Goal: Task Accomplishment & Management: Manage account settings

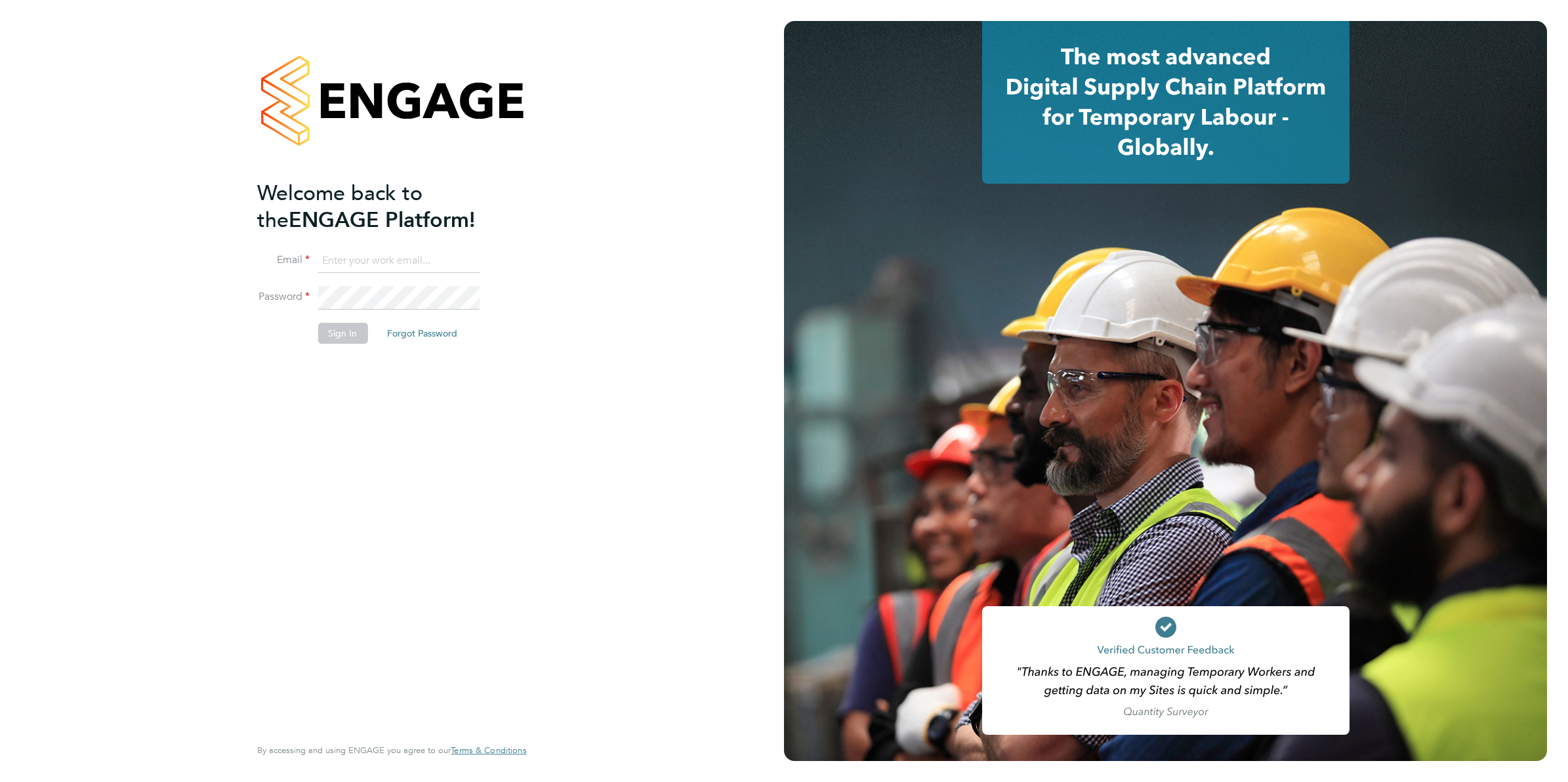
type input "jboulding@protocol.co.uk"
click at [328, 333] on button "Sign In" at bounding box center [342, 333] width 50 height 21
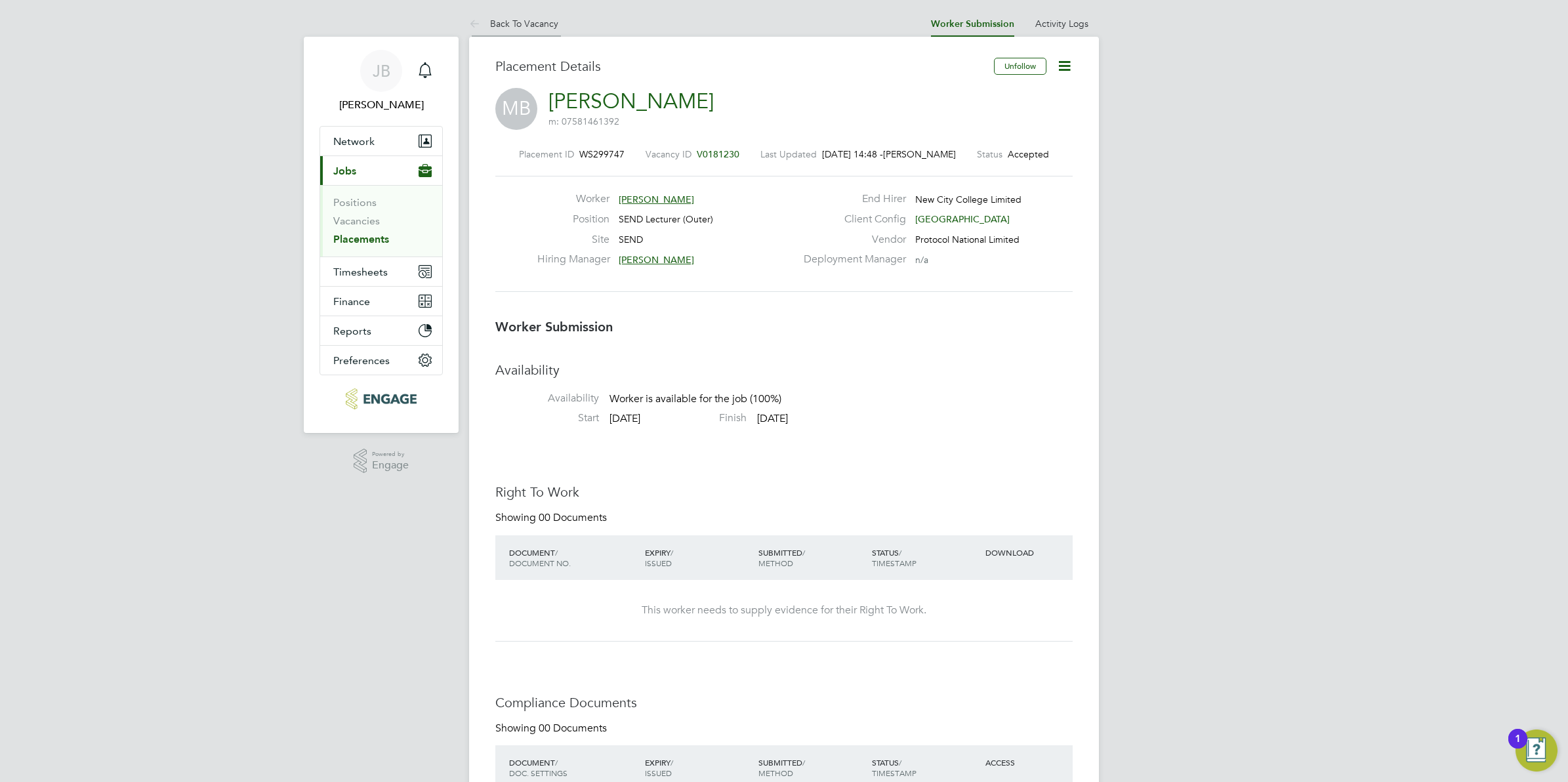
click at [479, 17] on icon at bounding box center [477, 24] width 16 height 16
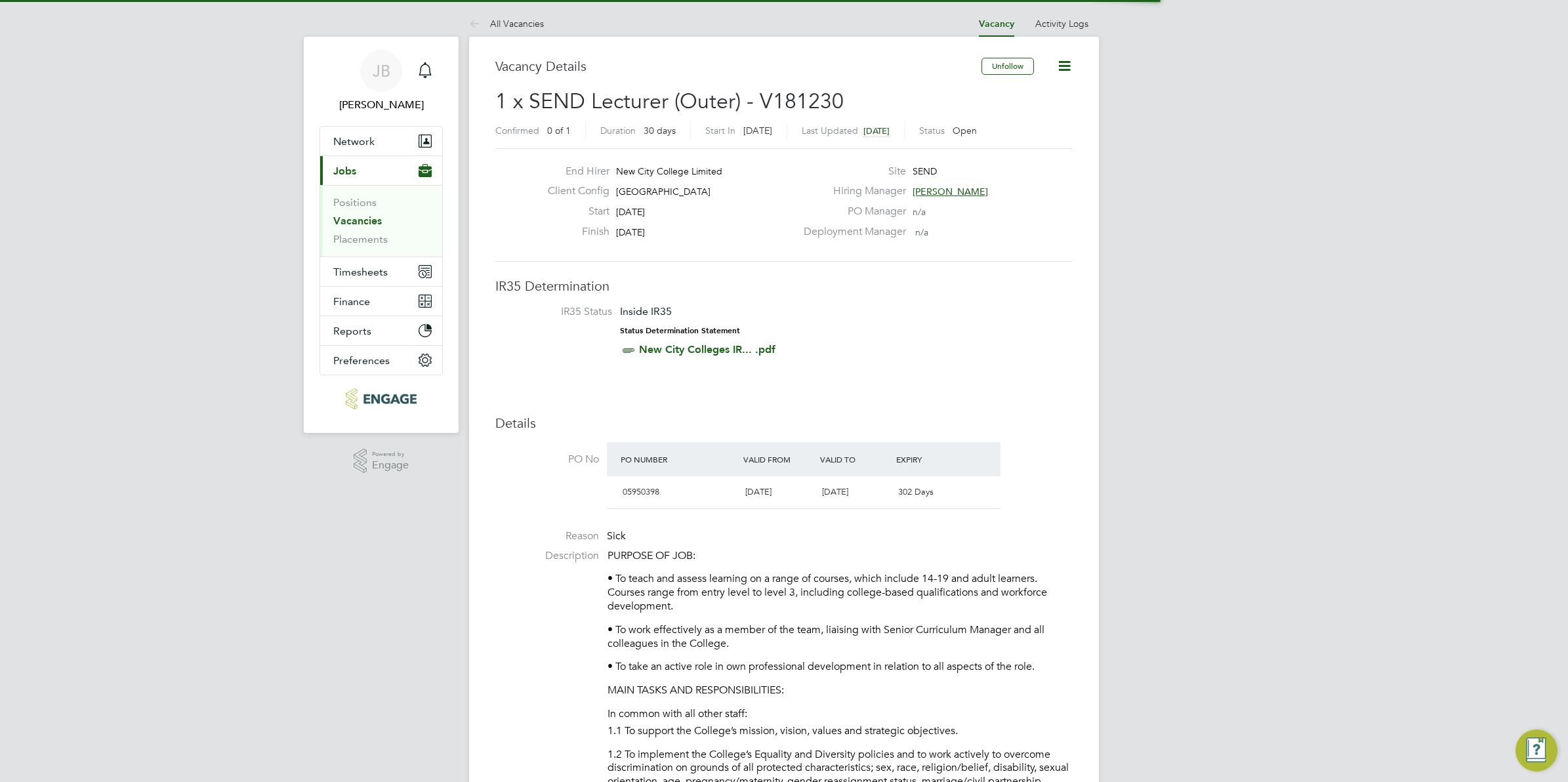
scroll to position [7, 6]
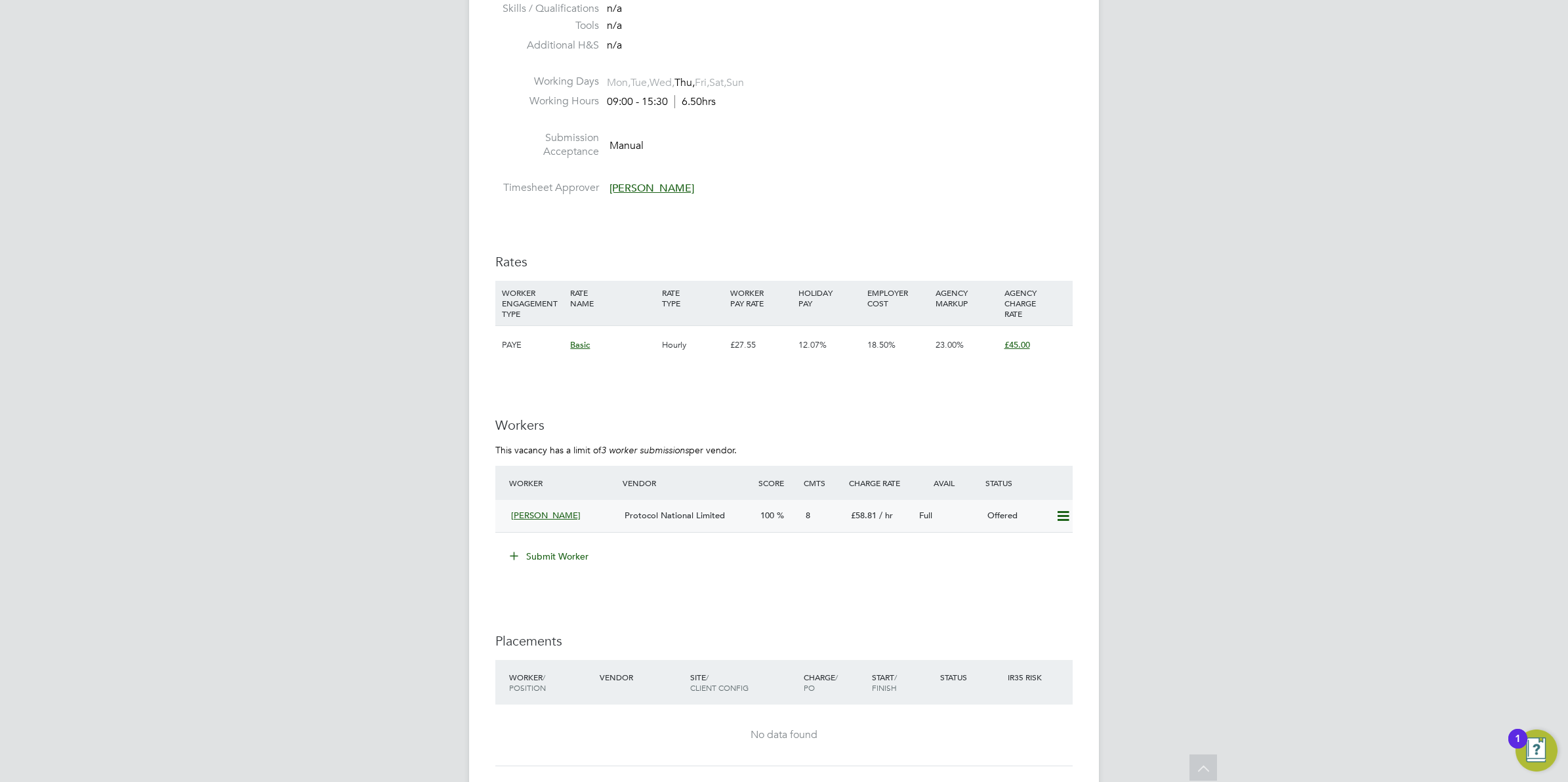
click at [1063, 516] on icon at bounding box center [1063, 516] width 16 height 11
click at [1045, 541] on li "Confirm" at bounding box center [1044, 544] width 50 height 19
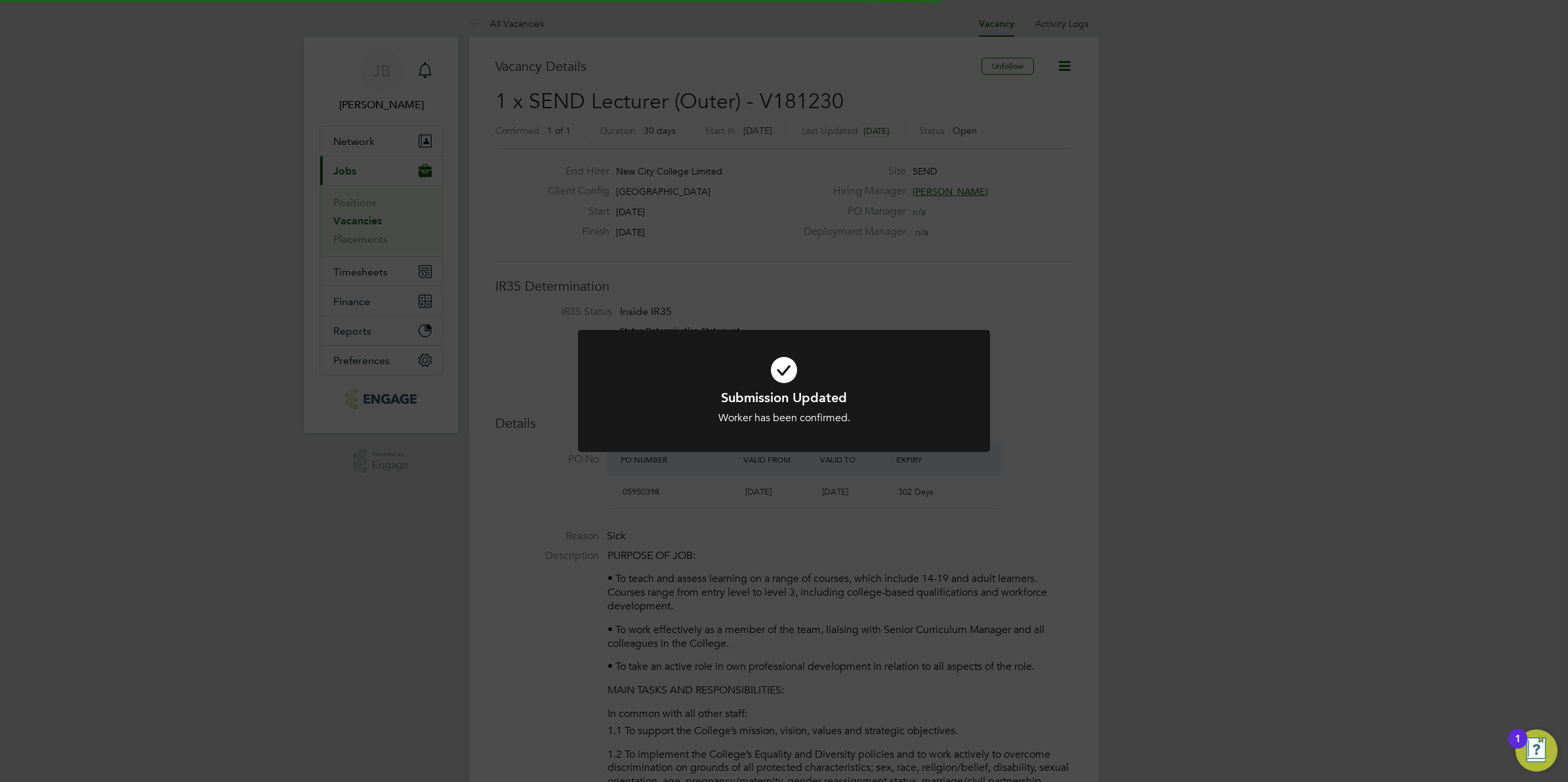
click at [957, 529] on div "Submission Updated Worker has been confirmed. Cancel Okay" at bounding box center [784, 391] width 1568 height 782
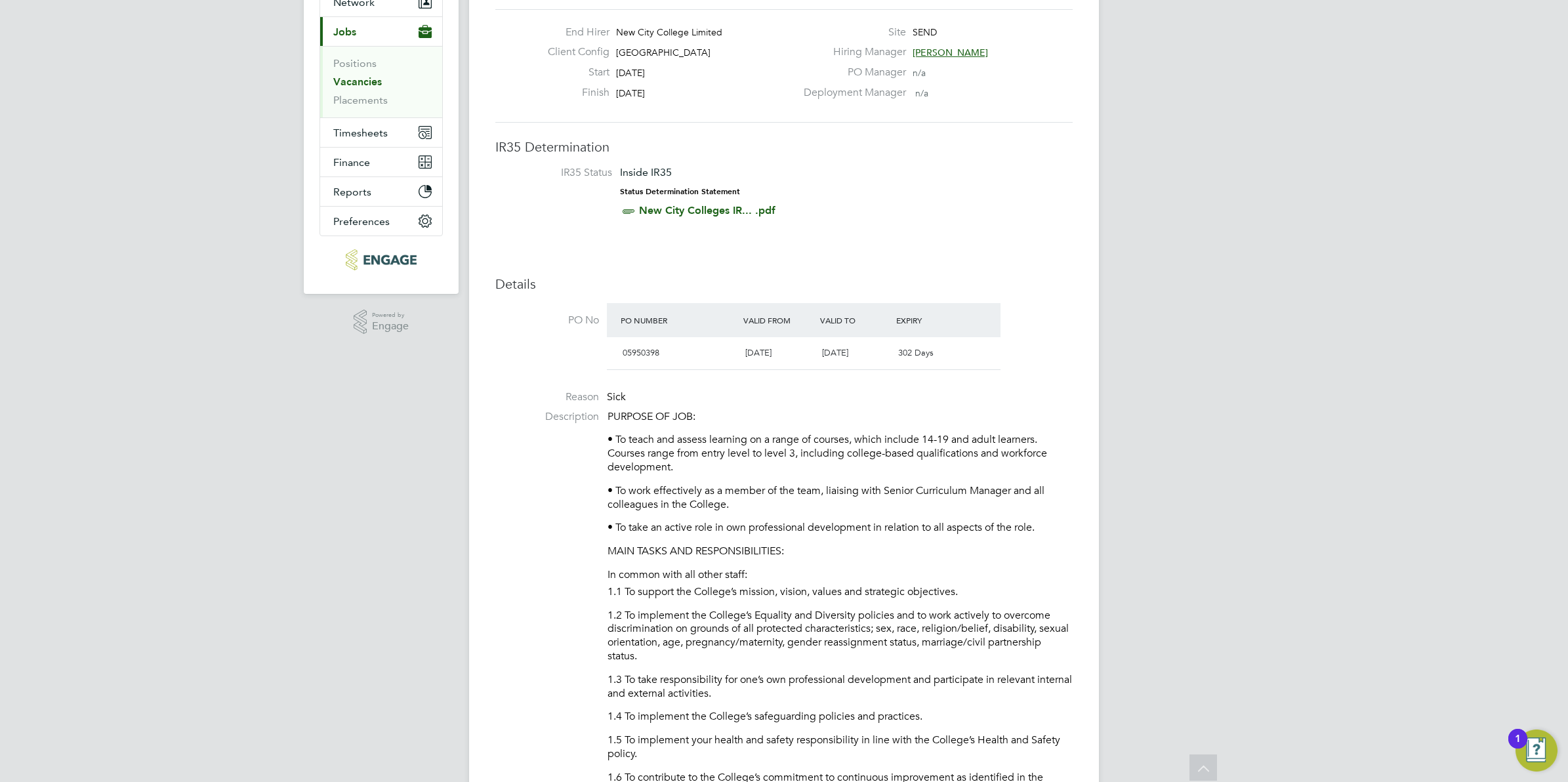
scroll to position [0, 0]
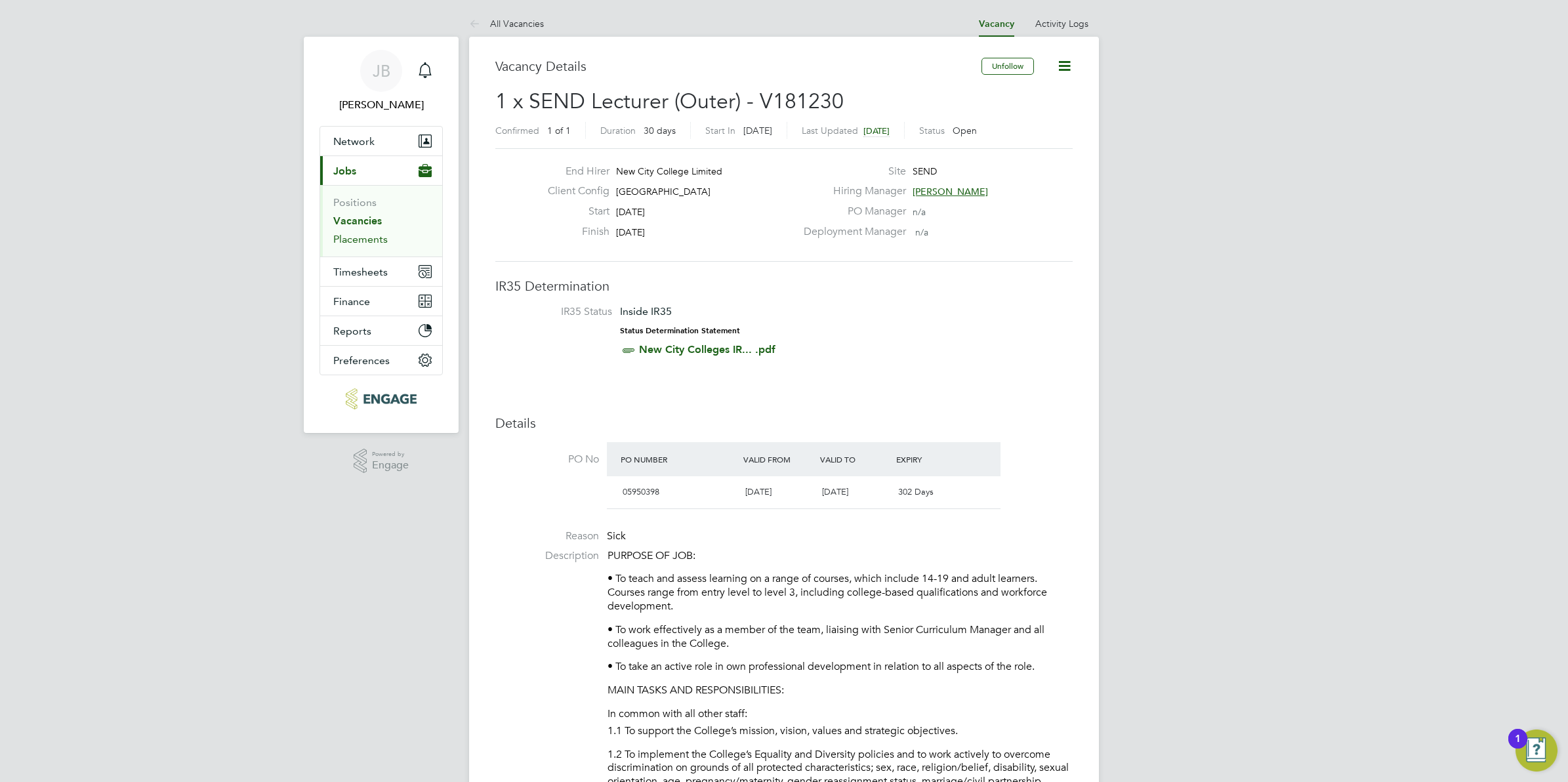
click at [359, 237] on link "Placements" at bounding box center [360, 238] width 54 height 12
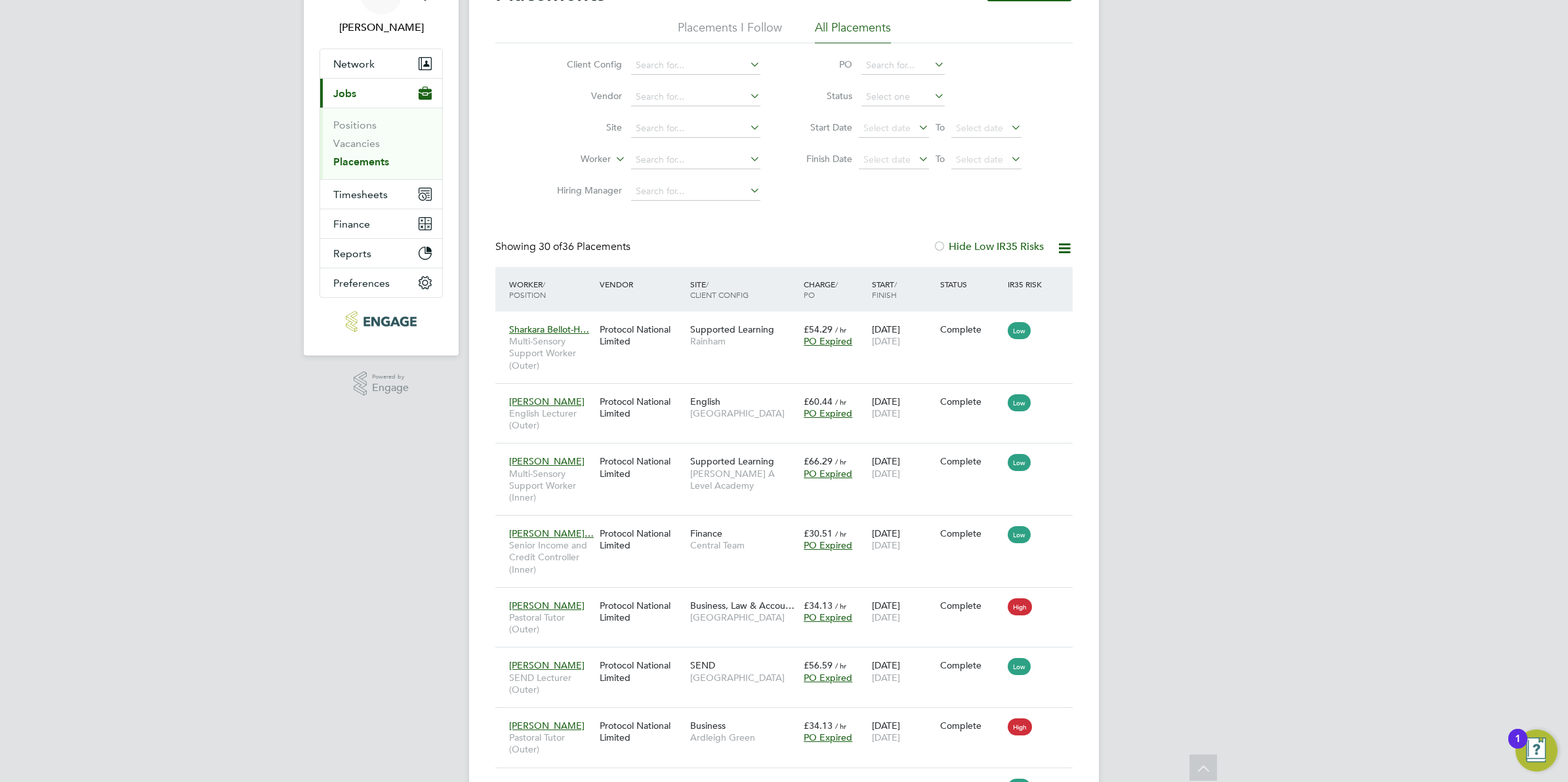
scroll to position [38, 0]
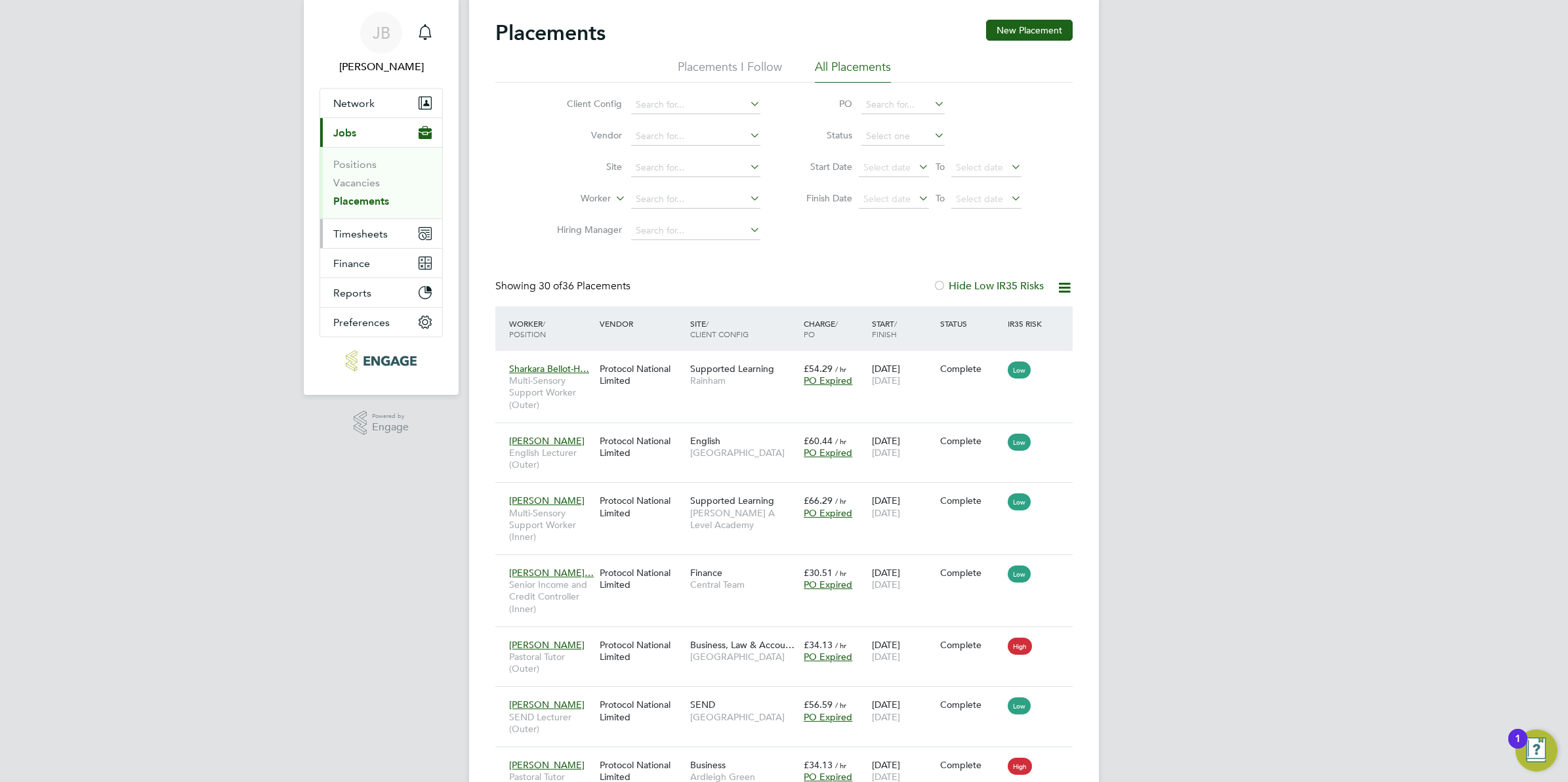
click at [357, 234] on span "Timesheets" at bounding box center [360, 233] width 54 height 12
click at [358, 238] on span "Timesheets" at bounding box center [360, 233] width 54 height 12
click at [357, 193] on link "Timesheets" at bounding box center [360, 193] width 54 height 12
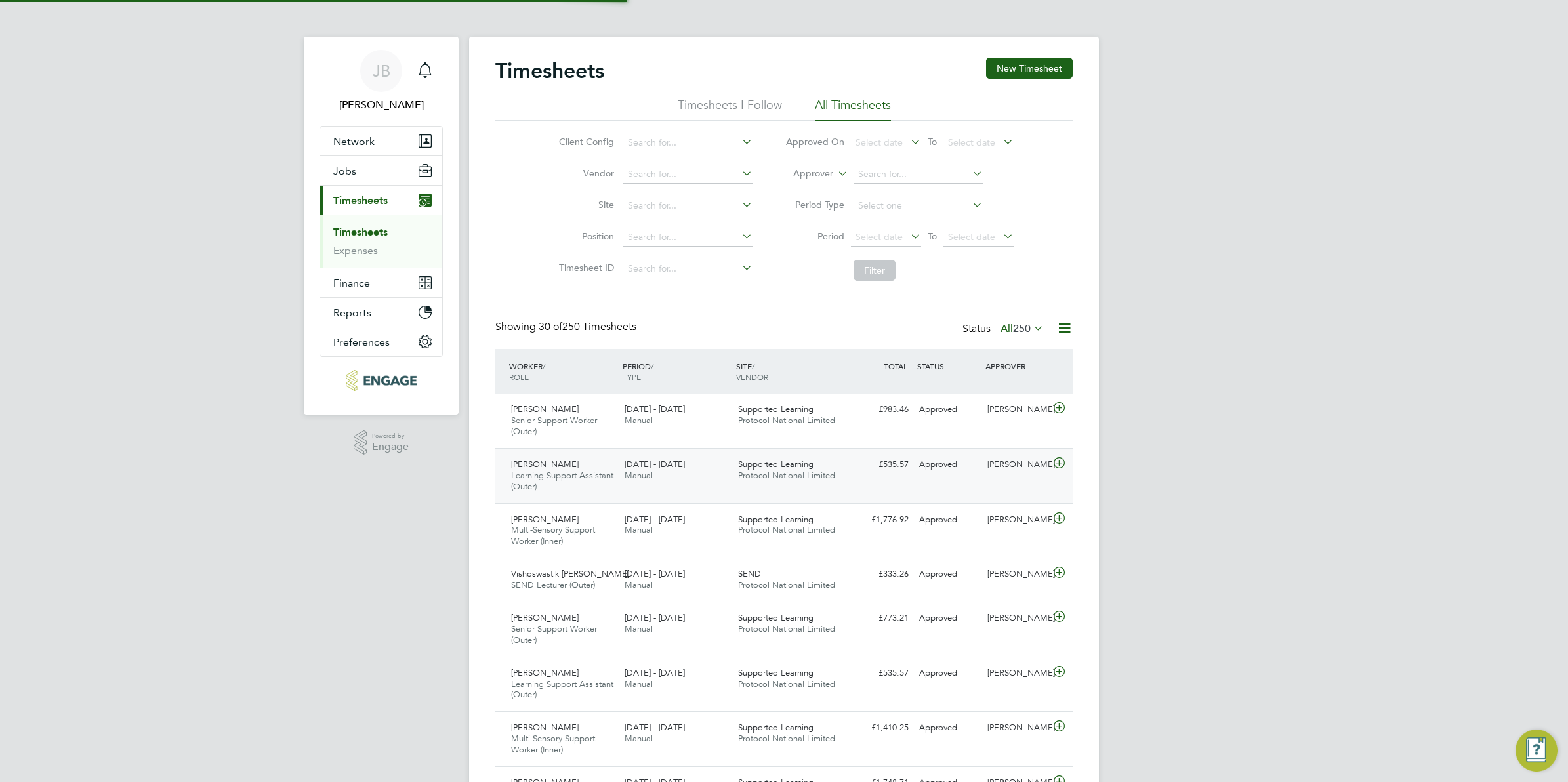
scroll to position [6, 6]
